Goal: Task Accomplishment & Management: Use online tool/utility

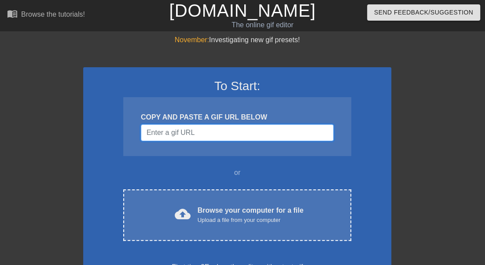
click at [210, 136] on input "Username" at bounding box center [237, 133] width 193 height 17
paste input "[URL][DOMAIN_NAME]"
type input "[URL][DOMAIN_NAME]"
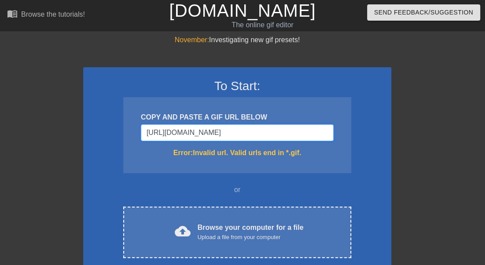
click at [234, 140] on input "[URL][DOMAIN_NAME]" at bounding box center [237, 133] width 193 height 17
click at [234, 132] on input "[URL][DOMAIN_NAME]" at bounding box center [237, 133] width 193 height 17
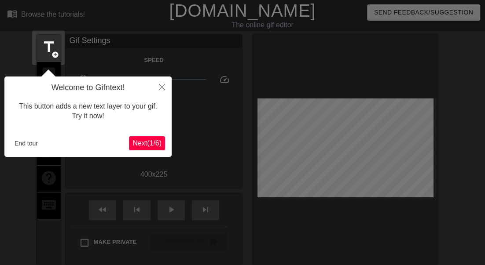
scroll to position [22, 0]
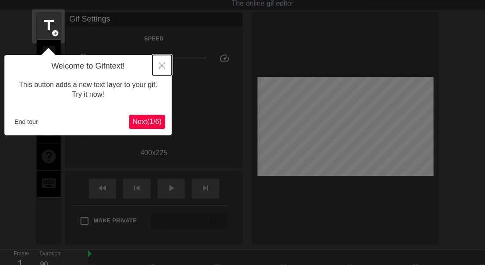
click at [165, 62] on button "Close" at bounding box center [161, 65] width 19 height 20
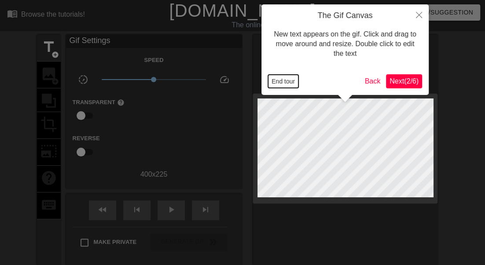
click at [289, 80] on button "End tour" at bounding box center [283, 81] width 30 height 13
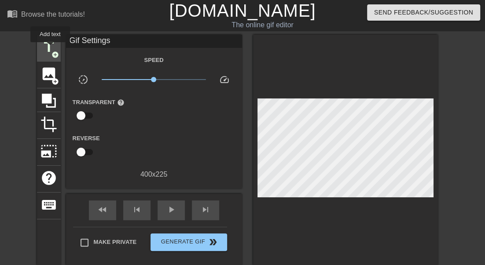
click at [50, 48] on span "title" at bounding box center [48, 47] width 17 height 17
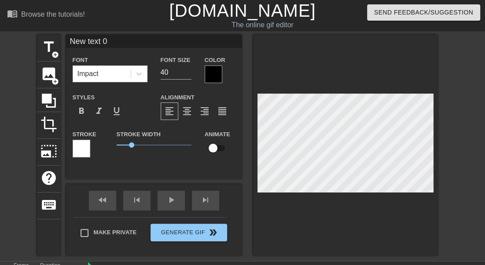
click at [213, 72] on div at bounding box center [214, 75] width 18 height 18
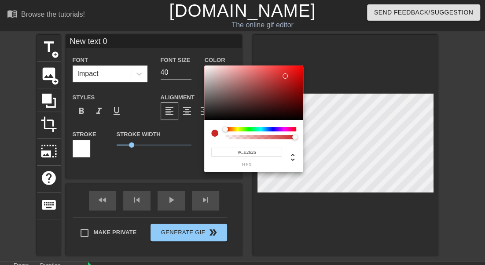
click at [285, 76] on div at bounding box center [253, 93] width 99 height 55
type input "#2663CE"
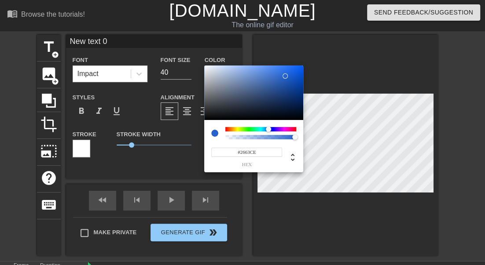
click at [268, 129] on div at bounding box center [260, 129] width 71 height 4
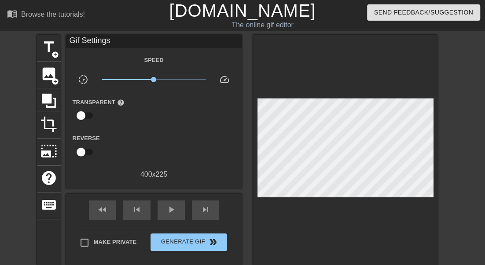
click at [122, 41] on div "Gif Settings" at bounding box center [154, 41] width 176 height 13
click at [113, 40] on div "Gif Settings" at bounding box center [154, 41] width 176 height 13
click at [84, 38] on div "Gif Settings" at bounding box center [154, 41] width 176 height 13
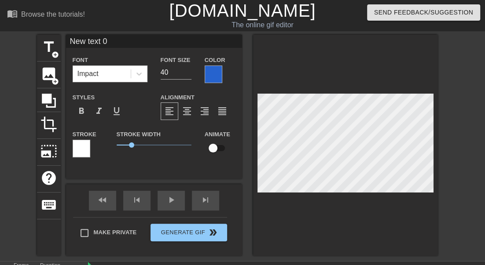
click at [134, 39] on input "New text 0" at bounding box center [154, 41] width 176 height 13
type input "[PERSON_NAME]"
click at [215, 147] on input "checkbox" at bounding box center [213, 148] width 50 height 17
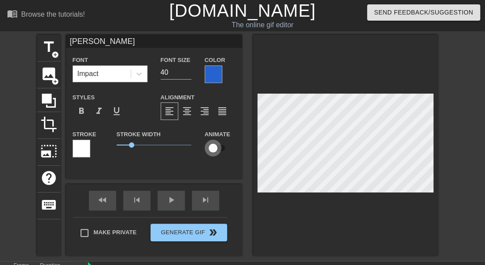
checkbox input "true"
click at [238, 176] on div "[PERSON_NAME] Font Impact Font Size 40 Color Styles format_bold format_italic f…" at bounding box center [154, 107] width 176 height 144
click at [228, 74] on div "Color" at bounding box center [220, 69] width 31 height 29
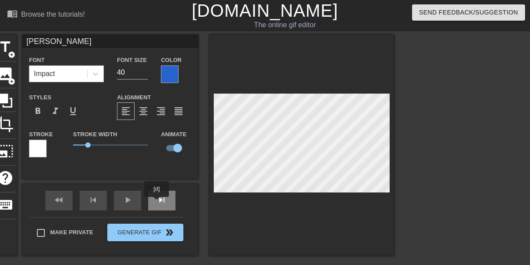
click at [157, 203] on div "skip_next" at bounding box center [161, 201] width 27 height 20
click at [165, 203] on div "skip_next" at bounding box center [161, 201] width 27 height 20
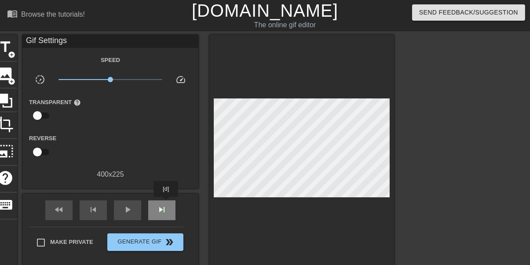
click at [166, 203] on div "skip_next" at bounding box center [161, 211] width 27 height 20
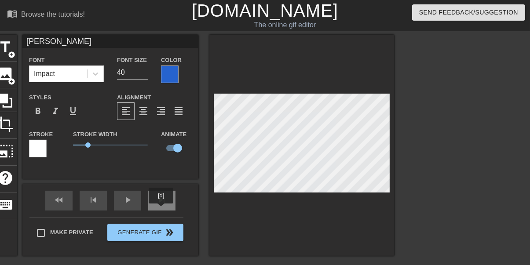
click at [158, 206] on div "skip_next" at bounding box center [161, 201] width 27 height 20
click at [164, 202] on div "skip_next" at bounding box center [161, 201] width 27 height 20
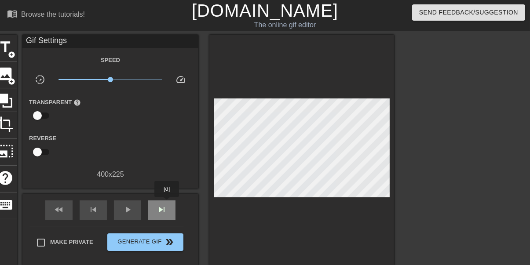
click at [167, 203] on div "skip_next" at bounding box center [161, 211] width 27 height 20
click at [161, 205] on span "skip_next" at bounding box center [162, 210] width 11 height 11
click at [172, 207] on div "skip_next" at bounding box center [161, 211] width 27 height 20
click at [172, 212] on div "skip_next" at bounding box center [161, 211] width 27 height 20
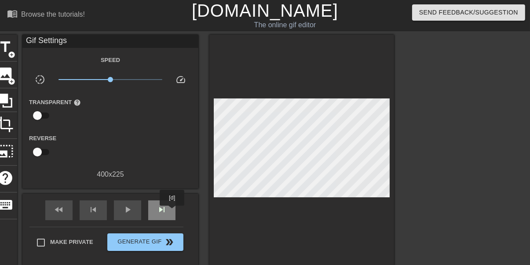
click at [172, 212] on div "skip_next" at bounding box center [161, 211] width 27 height 20
click at [170, 216] on div "skip_next" at bounding box center [161, 211] width 27 height 20
click at [169, 216] on div "skip_next" at bounding box center [161, 211] width 27 height 20
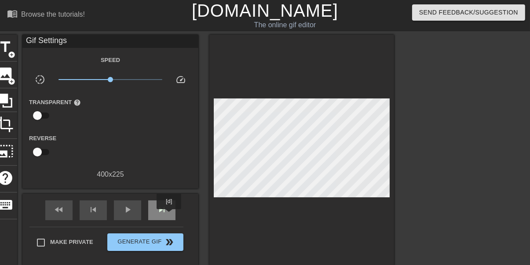
click at [169, 216] on div "skip_next" at bounding box center [161, 211] width 27 height 20
click at [173, 210] on div "skip_next" at bounding box center [161, 211] width 27 height 20
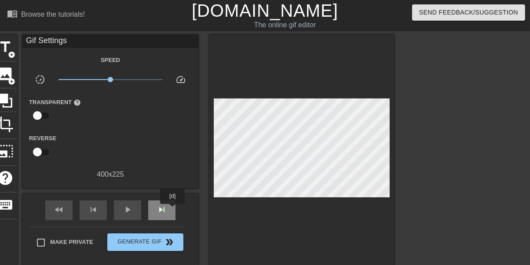
click at [173, 210] on div "skip_next" at bounding box center [161, 211] width 27 height 20
click at [172, 202] on div "skip_next" at bounding box center [161, 211] width 27 height 20
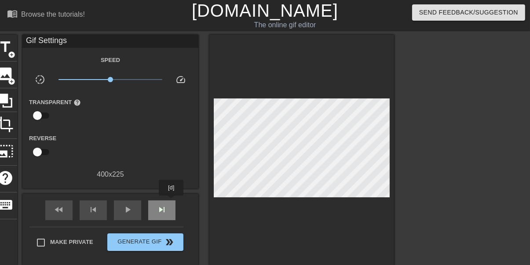
click at [172, 202] on div "skip_next" at bounding box center [161, 211] width 27 height 20
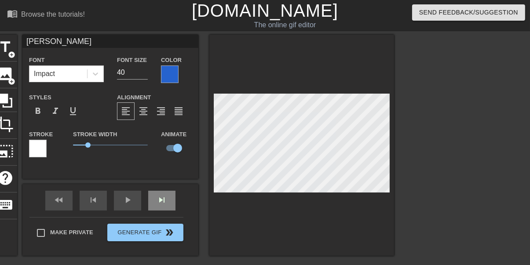
click at [171, 206] on div "skip_next" at bounding box center [161, 201] width 27 height 20
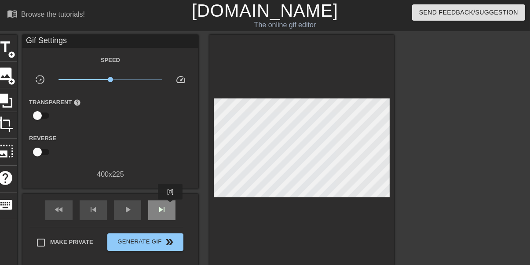
click at [171, 206] on div "skip_next" at bounding box center [161, 211] width 27 height 20
click at [165, 207] on div "skip_next" at bounding box center [161, 211] width 27 height 20
click at [171, 210] on div "skip_next" at bounding box center [161, 211] width 27 height 20
click at [172, 210] on div "skip_next" at bounding box center [161, 211] width 27 height 20
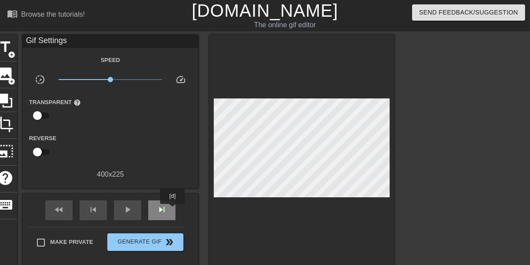
click at [173, 210] on div "skip_next" at bounding box center [161, 211] width 27 height 20
click at [172, 212] on div "skip_next" at bounding box center [161, 211] width 27 height 20
drag, startPoint x: 172, startPoint y: 212, endPoint x: 198, endPoint y: 204, distance: 26.7
click at [174, 212] on div "skip_next" at bounding box center [161, 211] width 27 height 20
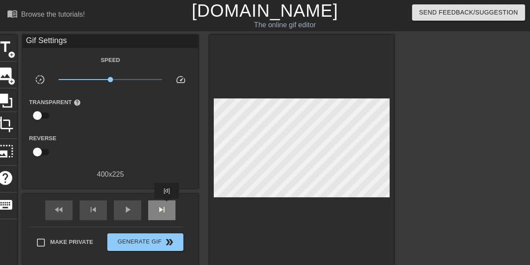
click at [167, 205] on div "skip_next" at bounding box center [161, 211] width 27 height 20
click at [174, 205] on div "skip_next" at bounding box center [161, 211] width 27 height 20
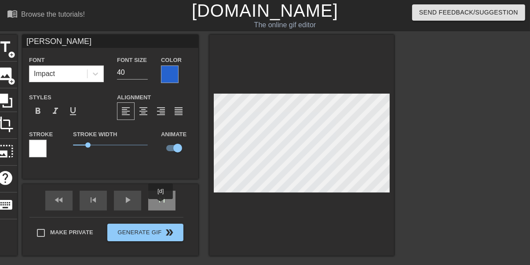
click at [161, 205] on span "skip_next" at bounding box center [162, 200] width 11 height 11
click at [169, 202] on div "skip_next" at bounding box center [161, 201] width 27 height 20
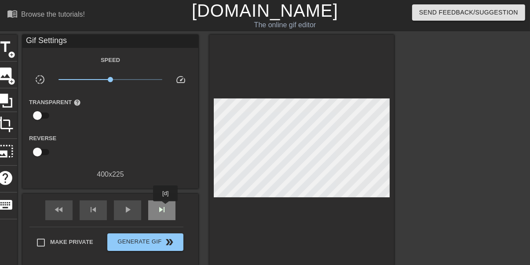
click at [166, 208] on span "skip_next" at bounding box center [162, 210] width 11 height 11
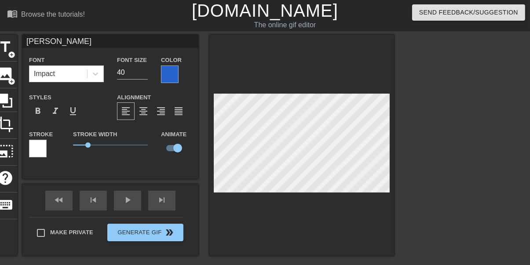
click at [213, 179] on div at bounding box center [301, 145] width 185 height 221
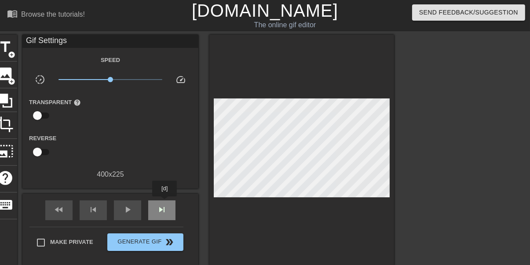
click at [165, 203] on div "skip_next" at bounding box center [161, 211] width 27 height 20
click at [163, 202] on div "skip_next" at bounding box center [161, 211] width 27 height 20
click at [163, 203] on div "skip_next" at bounding box center [161, 211] width 27 height 20
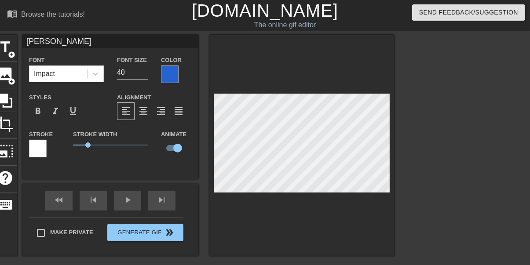
click at [213, 180] on div at bounding box center [301, 145] width 185 height 221
click at [165, 203] on div "skip_next" at bounding box center [161, 201] width 27 height 20
click at [205, 181] on div "title add_circle image add_circle crop photo_size_select_large help keyboard [P…" at bounding box center [193, 145] width 401 height 221
click at [164, 204] on div "skip_next" at bounding box center [161, 201] width 27 height 20
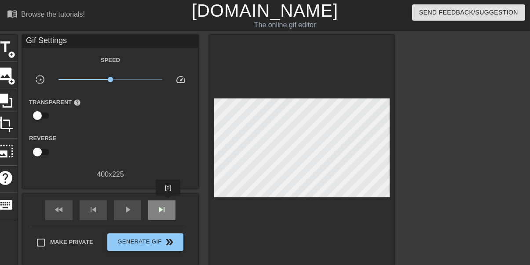
click at [169, 202] on div "skip_next" at bounding box center [161, 211] width 27 height 20
click at [170, 206] on div "skip_next" at bounding box center [161, 211] width 27 height 20
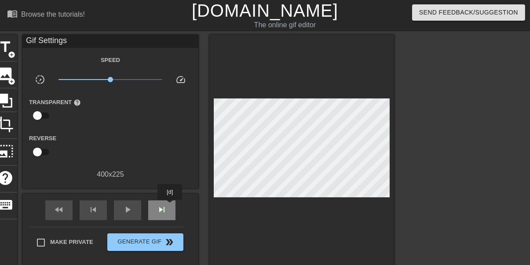
click at [170, 206] on div "skip_next" at bounding box center [161, 211] width 27 height 20
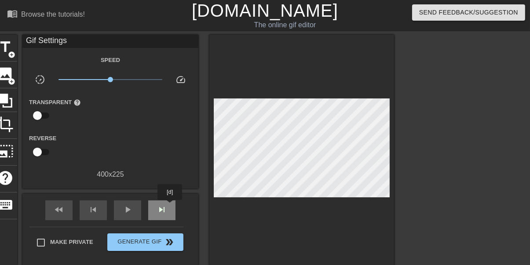
click at [170, 206] on div "skip_next" at bounding box center [161, 211] width 27 height 20
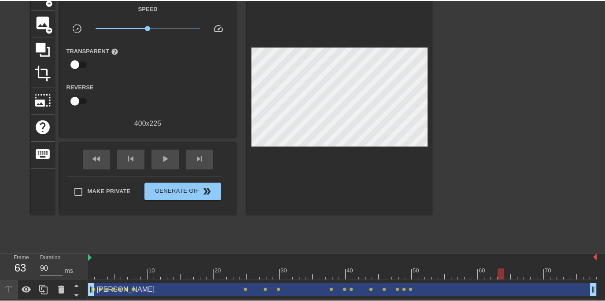
scroll to position [51, 0]
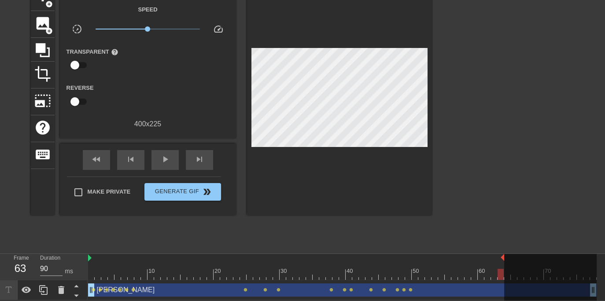
drag, startPoint x: 594, startPoint y: 257, endPoint x: 502, endPoint y: 252, distance: 92.5
click at [484, 252] on div "menu_book Browse the tutorials! [DOMAIN_NAME] The online gif editor Send Feedba…" at bounding box center [302, 124] width 605 height 351
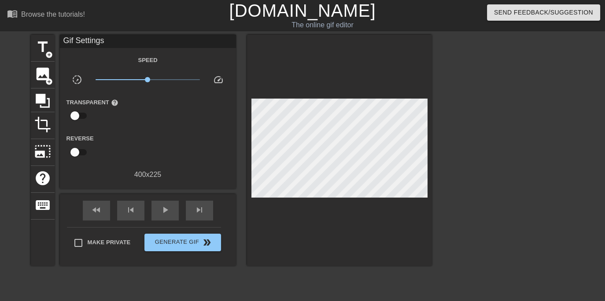
scroll to position [0, 0]
click at [43, 51] on span "title" at bounding box center [42, 47] width 17 height 17
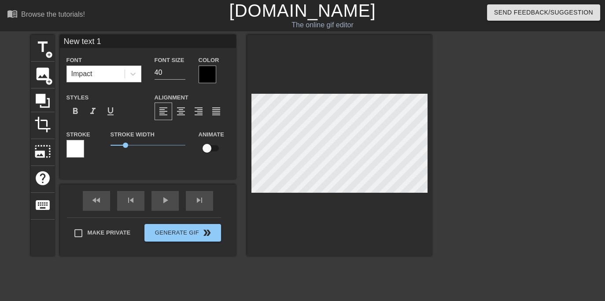
click at [204, 73] on div at bounding box center [207, 75] width 18 height 18
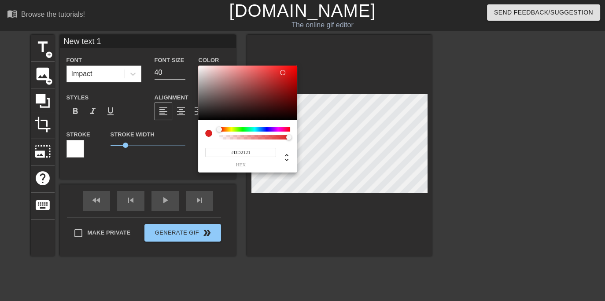
type input "#DA2020"
drag, startPoint x: 264, startPoint y: 71, endPoint x: 282, endPoint y: 73, distance: 19.1
click at [282, 73] on div at bounding box center [247, 93] width 99 height 55
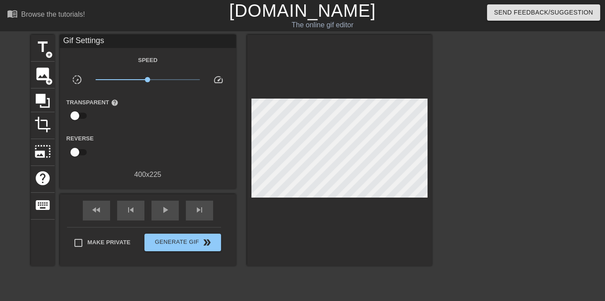
click at [117, 40] on div "Gif Settings" at bounding box center [148, 41] width 176 height 13
click at [113, 43] on div "Gif Settings" at bounding box center [148, 41] width 176 height 13
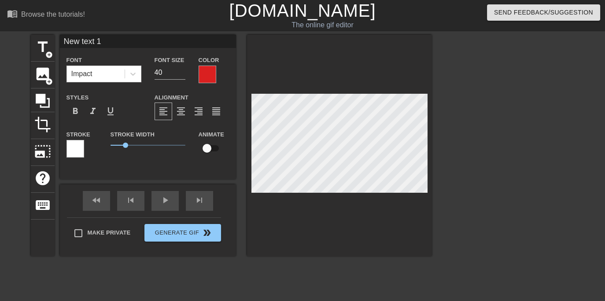
click at [125, 41] on input "New text 1" at bounding box center [148, 41] width 176 height 13
type input "\"
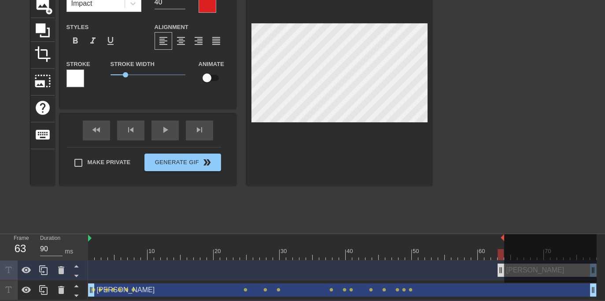
type input "[PERSON_NAME]"
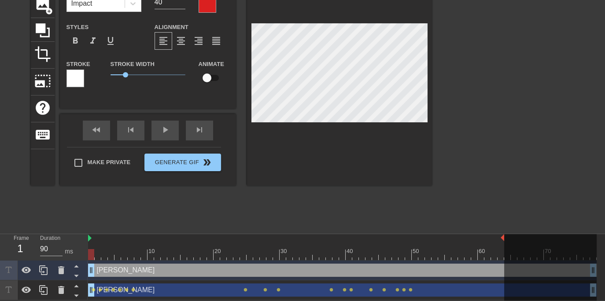
drag, startPoint x: 499, startPoint y: 271, endPoint x: 84, endPoint y: 268, distance: 414.9
click at [84, 265] on div "Frame 1 Duration 90 ms 10 20 30 40 50 60 70 [PERSON_NAME] drag_handle drag_hand…" at bounding box center [302, 267] width 605 height 66
click at [484, 265] on div at bounding box center [550, 268] width 92 height 68
drag, startPoint x: 594, startPoint y: 271, endPoint x: 538, endPoint y: 270, distance: 55.5
click at [484, 265] on div at bounding box center [550, 268] width 92 height 68
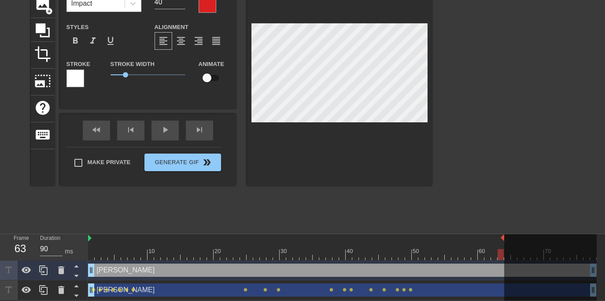
click at [90, 251] on div at bounding box center [342, 254] width 508 height 11
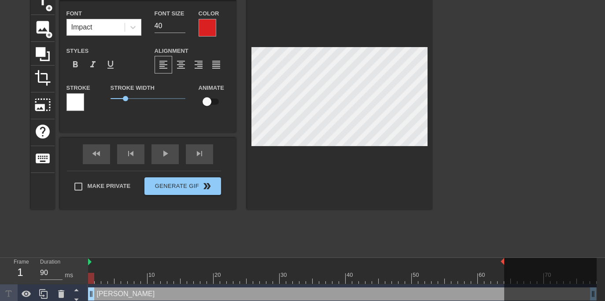
scroll to position [48, 0]
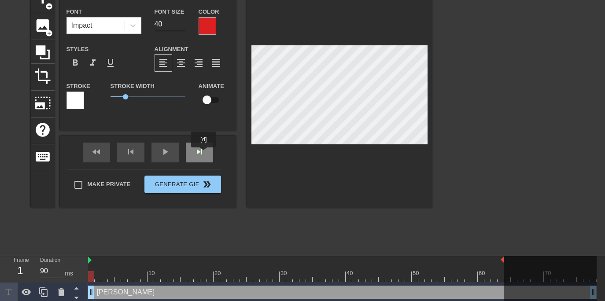
click at [203, 153] on div "skip_next" at bounding box center [199, 153] width 27 height 20
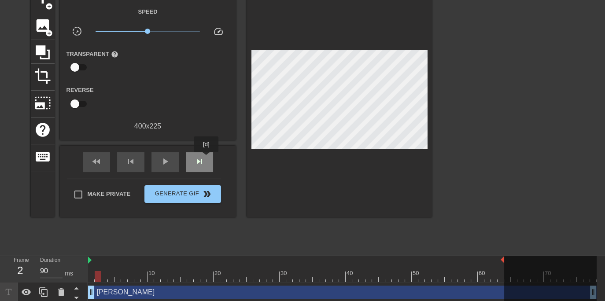
click at [206, 158] on div "skip_next" at bounding box center [199, 162] width 27 height 20
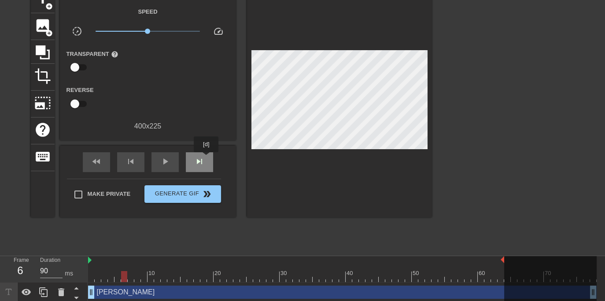
click at [206, 158] on div "skip_next" at bounding box center [199, 162] width 27 height 20
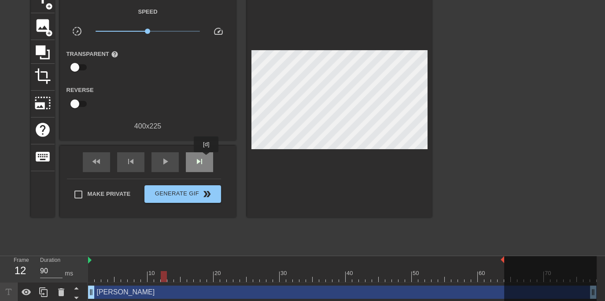
click at [206, 158] on div "skip_next" at bounding box center [199, 162] width 27 height 20
click at [129, 163] on span "skip_previous" at bounding box center [130, 161] width 11 height 11
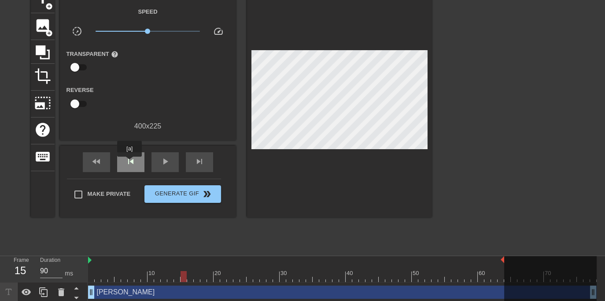
click at [129, 163] on span "skip_previous" at bounding box center [130, 161] width 11 height 11
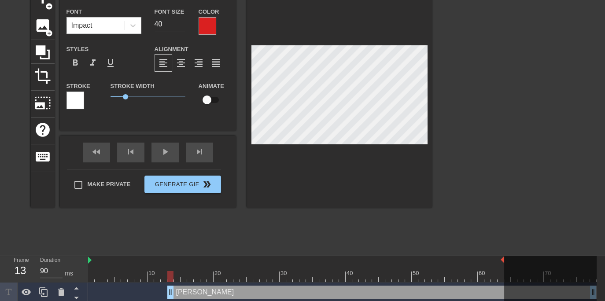
drag, startPoint x: 92, startPoint y: 292, endPoint x: 169, endPoint y: 291, distance: 76.6
click at [169, 265] on div "[PERSON_NAME] drag_handle drag_handle" at bounding box center [381, 292] width 429 height 13
click at [203, 150] on div "fast_rewind skip_previous play_arrow skip_next" at bounding box center [147, 152] width 143 height 33
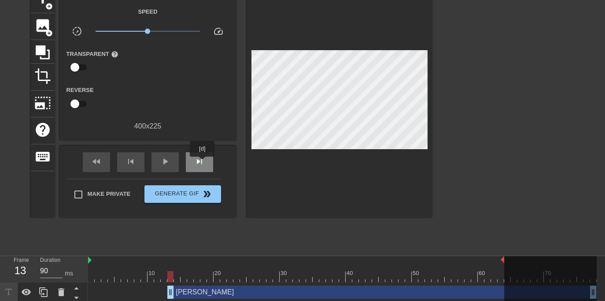
click at [202, 163] on span "skip_next" at bounding box center [199, 161] width 11 height 11
click at [200, 168] on div "skip_next" at bounding box center [199, 162] width 27 height 20
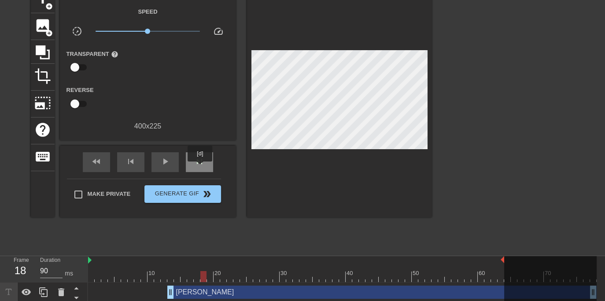
click at [200, 168] on div "skip_next" at bounding box center [199, 162] width 27 height 20
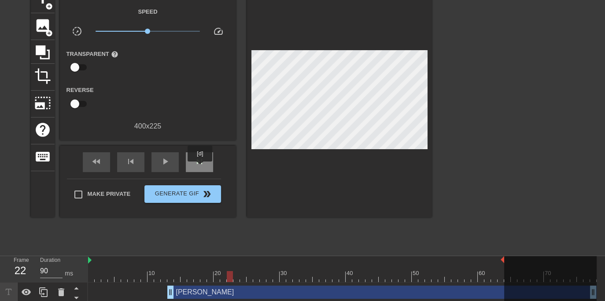
click at [200, 168] on div "skip_next" at bounding box center [199, 162] width 27 height 20
click at [300, 265] on div "[PERSON_NAME] drag_handle drag_handle" at bounding box center [381, 292] width 429 height 13
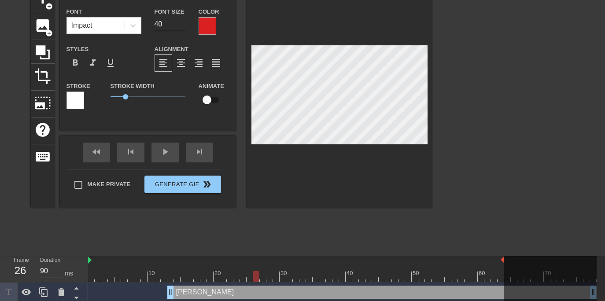
click at [203, 100] on input "checkbox" at bounding box center [207, 100] width 50 height 17
checkbox input "true"
click at [203, 156] on div "skip_next" at bounding box center [199, 153] width 27 height 20
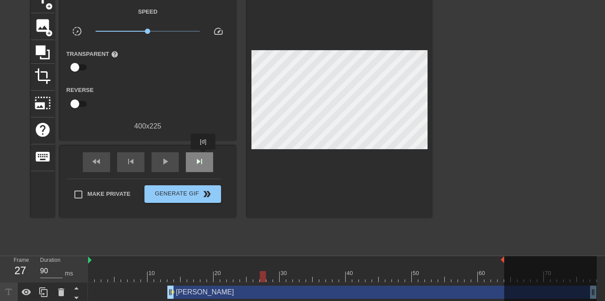
click at [203, 156] on div "skip_next" at bounding box center [199, 162] width 27 height 20
click at [210, 154] on div "fast_rewind skip_previous play_arrow skip_next" at bounding box center [147, 162] width 143 height 33
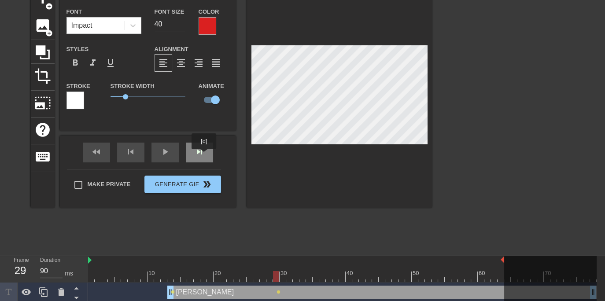
click at [204, 155] on div "skip_next" at bounding box center [199, 153] width 27 height 20
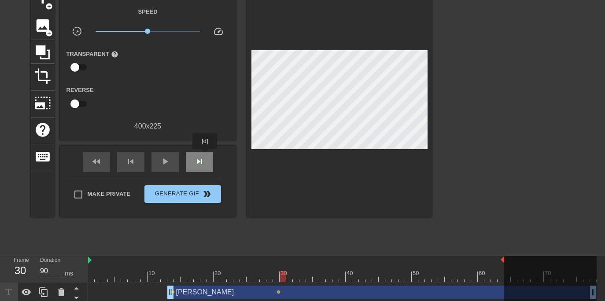
click at [205, 155] on div "skip_next" at bounding box center [199, 162] width 27 height 20
click at [214, 156] on div "fast_rewind skip_previous play_arrow skip_next" at bounding box center [147, 162] width 143 height 33
click at [200, 162] on span "skip_next" at bounding box center [199, 161] width 11 height 11
click at [207, 162] on div "skip_next" at bounding box center [199, 162] width 27 height 20
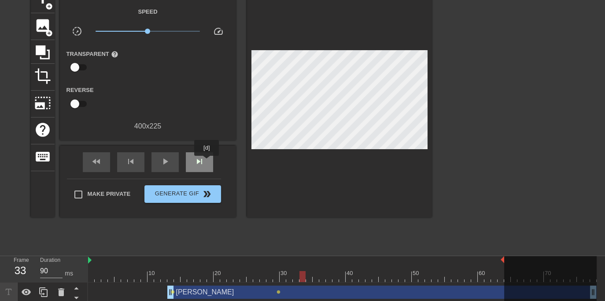
click at [207, 162] on div "skip_next" at bounding box center [199, 162] width 27 height 20
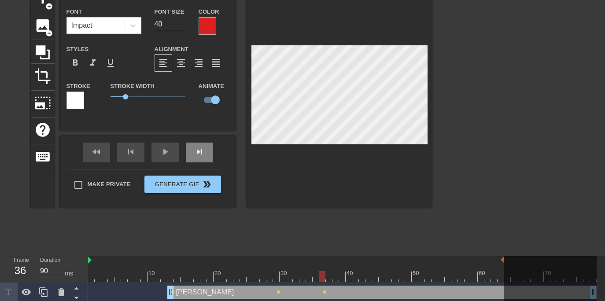
click at [209, 153] on div "skip_next" at bounding box center [199, 153] width 27 height 20
click at [208, 156] on div "skip_next" at bounding box center [199, 153] width 27 height 20
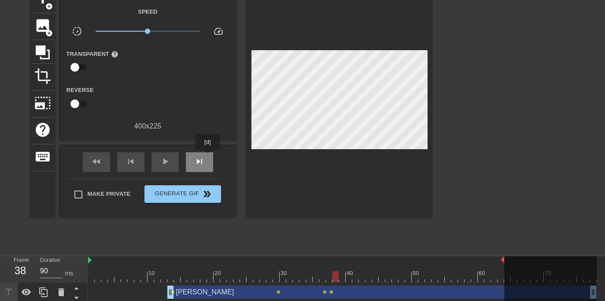
click at [203, 163] on span "skip_next" at bounding box center [199, 161] width 11 height 11
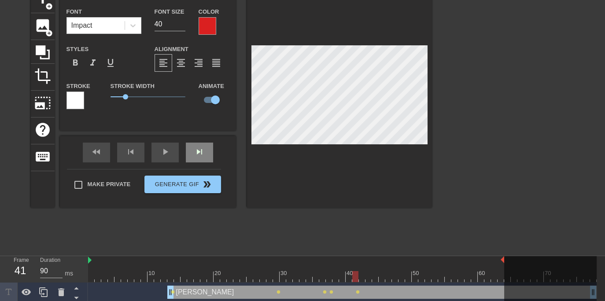
click at [208, 160] on div "skip_next" at bounding box center [199, 153] width 27 height 20
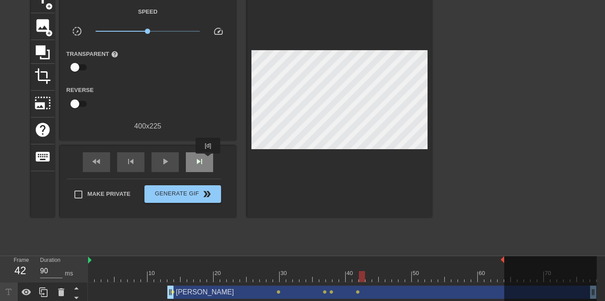
click at [208, 160] on div "skip_next" at bounding box center [199, 162] width 27 height 20
click at [209, 160] on div "skip_next" at bounding box center [199, 162] width 27 height 20
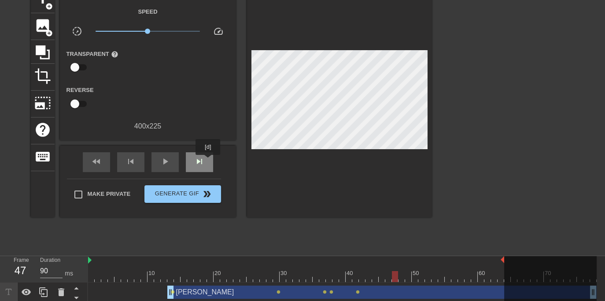
click at [208, 164] on div "skip_next" at bounding box center [199, 162] width 27 height 20
click at [209, 167] on div "skip_next" at bounding box center [199, 162] width 27 height 20
click at [221, 167] on div "fast_rewind skip_previous play_arrow skip_next Make Private Generate Gif double…" at bounding box center [148, 182] width 176 height 72
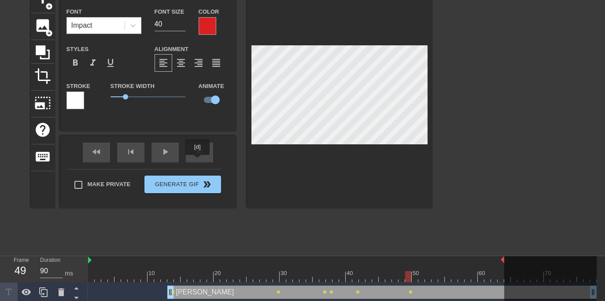
click at [198, 160] on div "skip_next" at bounding box center [199, 153] width 27 height 20
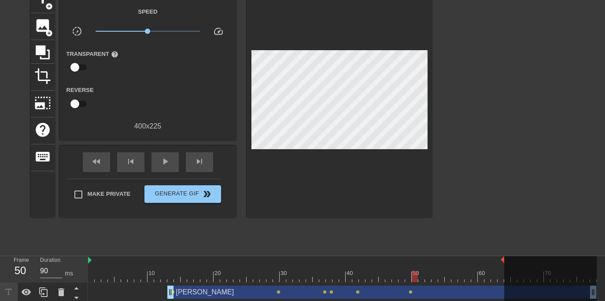
click at [218, 165] on div "fast_rewind skip_previous play_arrow skip_next" at bounding box center [147, 162] width 143 height 33
click at [202, 161] on span "skip_next" at bounding box center [199, 161] width 11 height 11
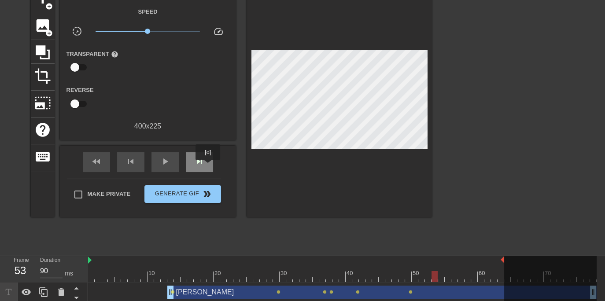
click at [208, 166] on div "skip_next" at bounding box center [199, 162] width 27 height 20
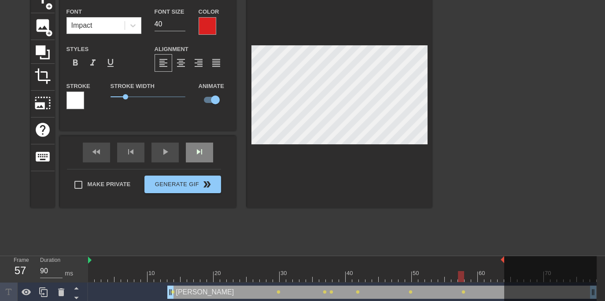
click at [201, 159] on div "skip_next" at bounding box center [199, 153] width 27 height 20
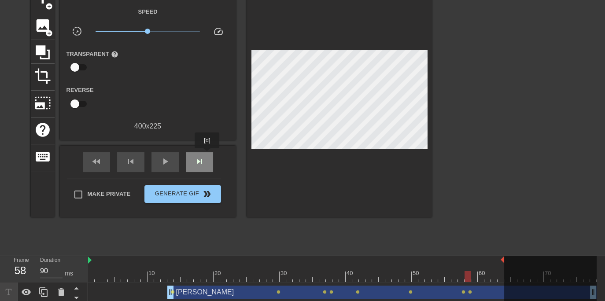
click at [207, 154] on div "skip_next" at bounding box center [199, 162] width 27 height 20
click at [205, 159] on div "skip_next" at bounding box center [199, 162] width 27 height 20
click at [210, 160] on div "skip_next" at bounding box center [199, 162] width 27 height 20
click at [210, 161] on div "skip_next" at bounding box center [199, 162] width 27 height 20
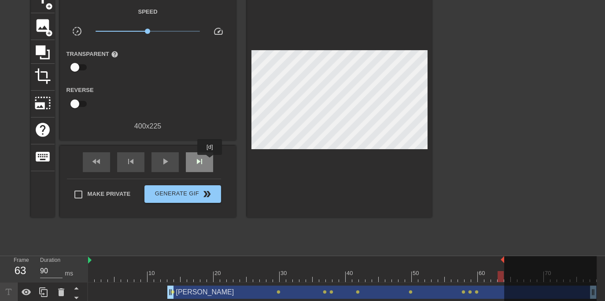
click at [210, 161] on div "skip_next" at bounding box center [199, 162] width 27 height 20
click at [163, 161] on span "play_arrow" at bounding box center [165, 161] width 11 height 11
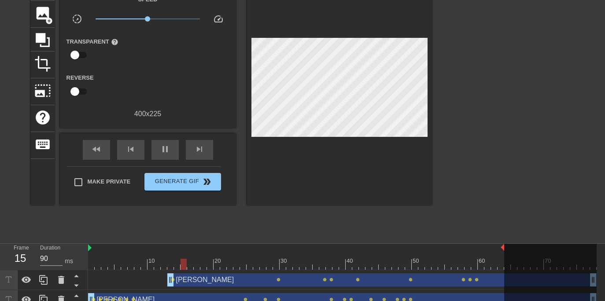
scroll to position [71, 0]
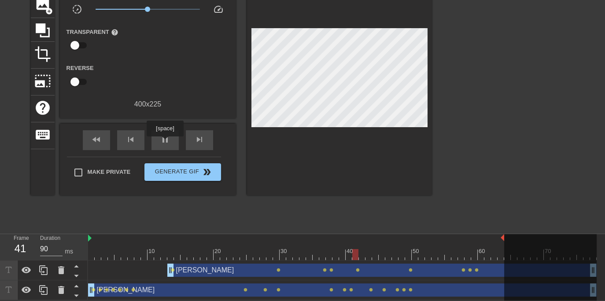
drag, startPoint x: 165, startPoint y: 143, endPoint x: 185, endPoint y: 143, distance: 20.2
click at [166, 140] on span "pause" at bounding box center [165, 139] width 11 height 11
click at [484, 265] on div at bounding box center [550, 268] width 92 height 68
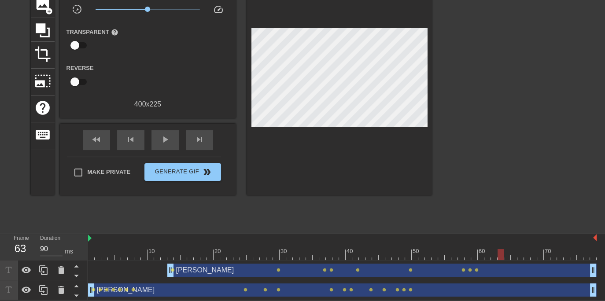
drag, startPoint x: 503, startPoint y: 235, endPoint x: 595, endPoint y: 236, distance: 92.0
click at [484, 236] on div at bounding box center [342, 238] width 508 height 9
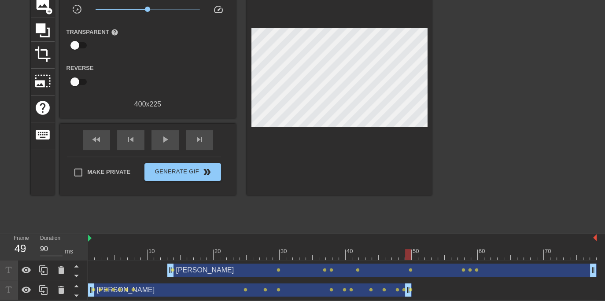
drag, startPoint x: 594, startPoint y: 287, endPoint x: 409, endPoint y: 297, distance: 184.6
click at [409, 265] on html "menu_book Browse the tutorials! [DOMAIN_NAME] The online gif editor Send Feedba…" at bounding box center [302, 115] width 605 height 370
click at [166, 142] on span "play_arrow" at bounding box center [165, 139] width 11 height 11
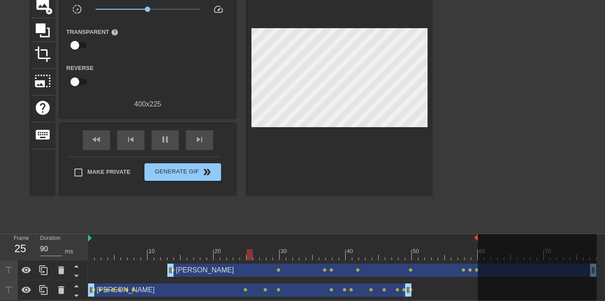
drag, startPoint x: 595, startPoint y: 236, endPoint x: 478, endPoint y: 230, distance: 117.2
click at [478, 230] on div "menu_book Browse the tutorials! [DOMAIN_NAME] The online gif editor Send Feedba…" at bounding box center [302, 115] width 605 height 370
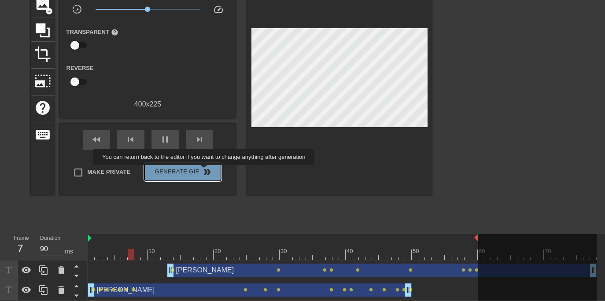
drag, startPoint x: 205, startPoint y: 171, endPoint x: 210, endPoint y: 171, distance: 5.7
click at [205, 171] on span "double_arrow" at bounding box center [207, 172] width 11 height 11
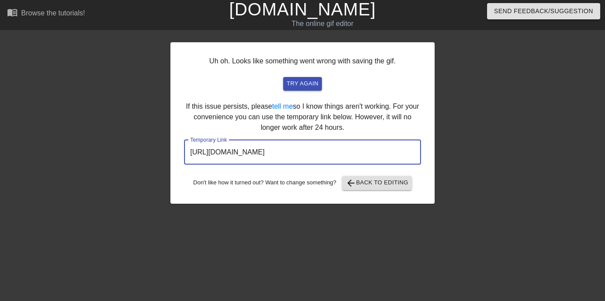
click at [300, 153] on input "[URL][DOMAIN_NAME]" at bounding box center [302, 152] width 237 height 25
